Goal: Task Accomplishment & Management: Complete application form

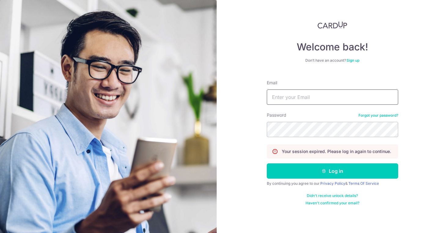
type input "Clement@twomenbagelhouse.co"
click at [332, 171] on button "Log in" at bounding box center [332, 171] width 131 height 15
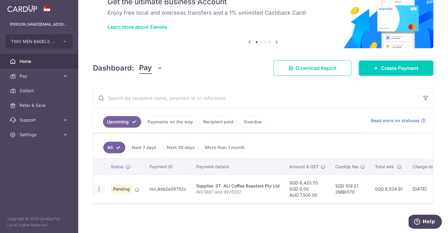
click at [100, 186] on icon "button" at bounding box center [99, 189] width 6 height 6
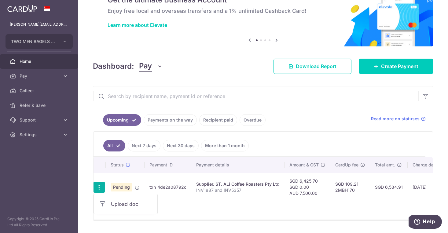
click at [123, 183] on span "Pending" at bounding box center [122, 187] width 22 height 9
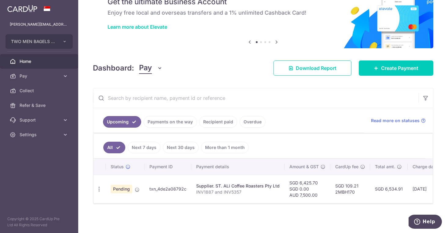
click at [123, 188] on span "Pending" at bounding box center [122, 189] width 22 height 9
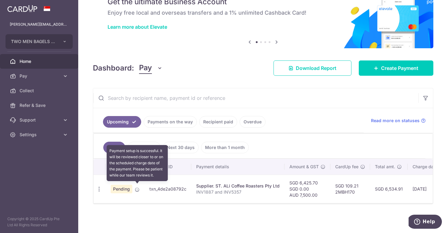
click at [137, 189] on icon at bounding box center [137, 189] width 5 height 5
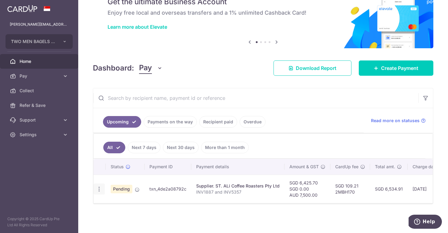
click at [100, 188] on icon "button" at bounding box center [99, 189] width 6 height 6
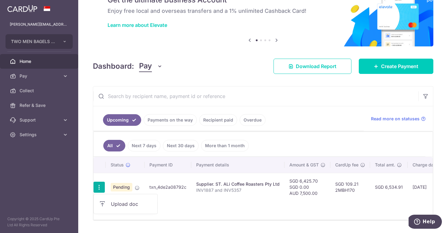
click at [112, 201] on span "Upload doc" at bounding box center [132, 204] width 42 height 7
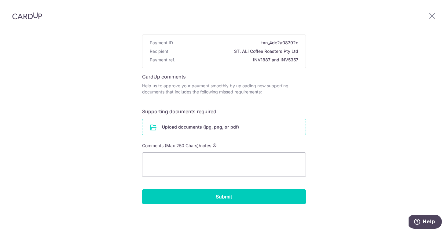
scroll to position [53, 0]
click at [206, 128] on input "file" at bounding box center [223, 127] width 163 height 16
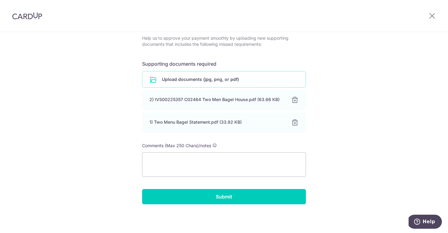
scroll to position [100, 0]
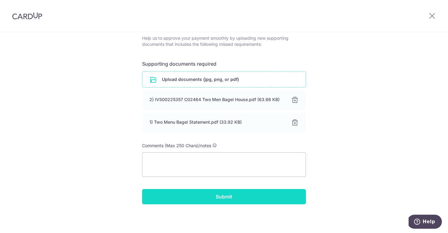
click at [265, 197] on input "Submit" at bounding box center [224, 196] width 164 height 15
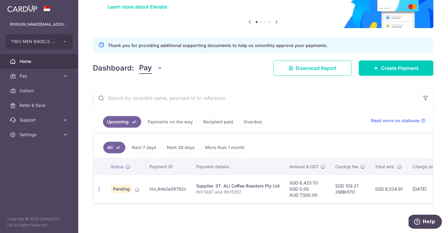
scroll to position [51, 0]
click at [101, 190] on icon "button" at bounding box center [99, 189] width 6 height 6
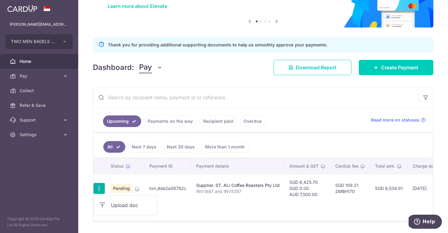
click at [141, 184] on td "Pending" at bounding box center [125, 188] width 39 height 28
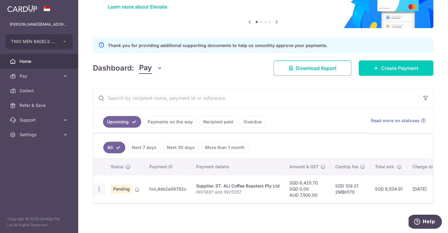
click at [98, 186] on icon "button" at bounding box center [99, 189] width 6 height 6
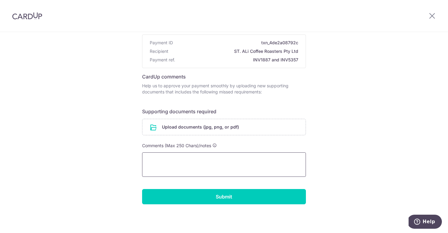
scroll to position [53, 0]
click at [253, 163] on textarea at bounding box center [224, 165] width 164 height 24
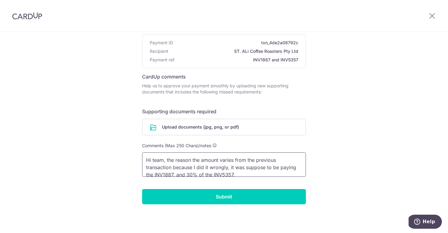
scroll to position [0, 0]
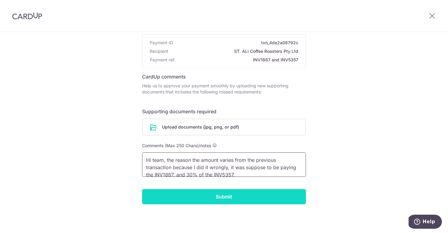
type textarea "Hi team, the reason the amount varies from the previous transaction because I d…"
click at [244, 198] on input "Submit" at bounding box center [224, 196] width 164 height 15
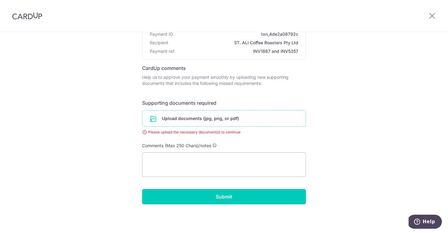
click at [231, 115] on input "file" at bounding box center [223, 119] width 163 height 16
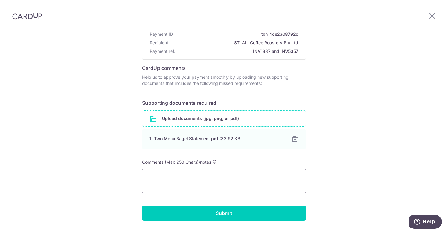
click at [179, 180] on textarea at bounding box center [224, 181] width 164 height 24
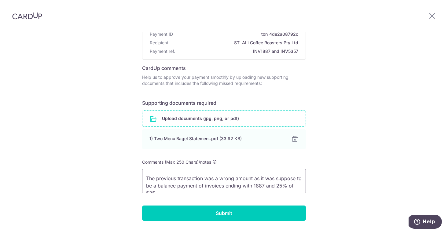
scroll to position [16, 0]
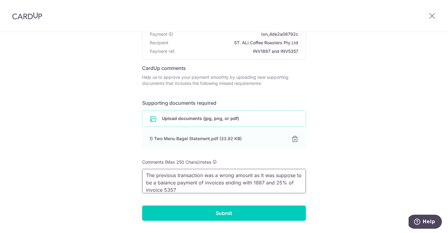
click at [181, 188] on textarea "Hi team, The previous transaction was a wrong amount as it was suppose to be a …" at bounding box center [224, 181] width 164 height 24
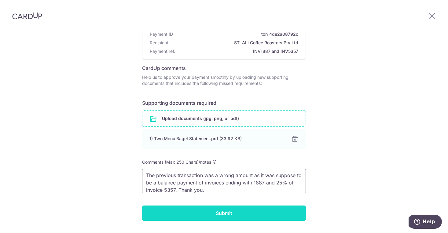
type textarea "Hi team, The previous transaction was a wrong amount as it was suppose to be a …"
click at [200, 209] on input "Submit" at bounding box center [224, 213] width 164 height 15
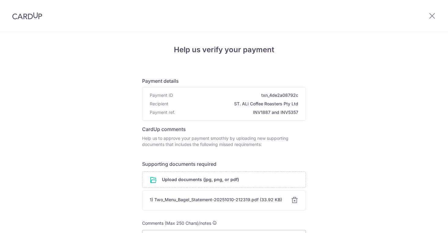
scroll to position [61, 0]
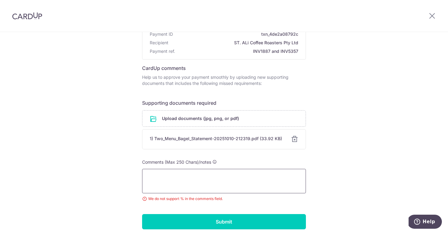
click at [236, 181] on textarea at bounding box center [224, 181] width 164 height 24
paste textarea "PR5QLE"
type textarea "P"
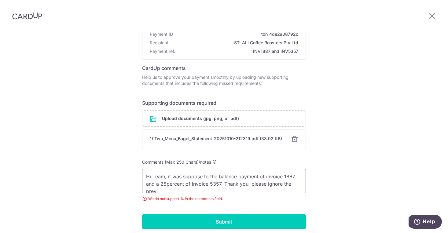
scroll to position [1, 0]
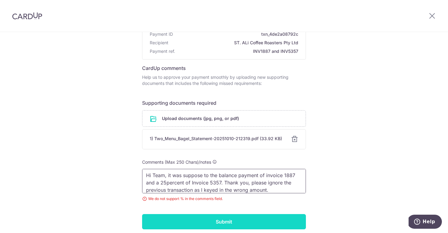
type textarea "Hi Team, it was suppose to the balance payment of invoice 1887 and a 25percent …"
click at [243, 218] on input "Submit" at bounding box center [224, 221] width 164 height 15
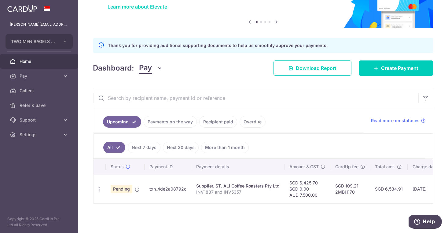
scroll to position [52, 0]
